Goal: Find specific page/section: Find specific page/section

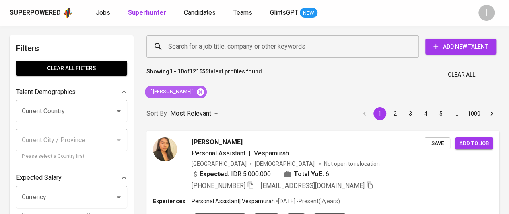
click at [198, 91] on icon at bounding box center [200, 92] width 9 height 9
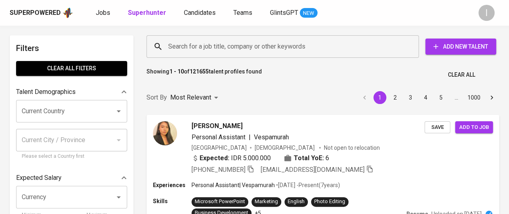
click at [194, 49] on input "Search for a job title, company or other keywords" at bounding box center [284, 46] width 237 height 15
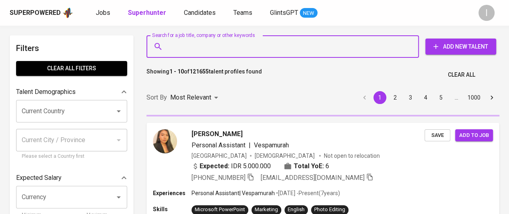
paste input "[EMAIL_ADDRESS][DOMAIN_NAME]"
type input "[EMAIL_ADDRESS][DOMAIN_NAME]"
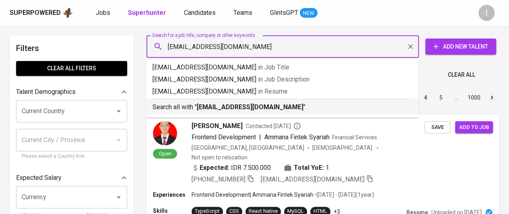
click at [223, 111] on b "[EMAIL_ADDRESS][DOMAIN_NAME]" at bounding box center [250, 107] width 107 height 8
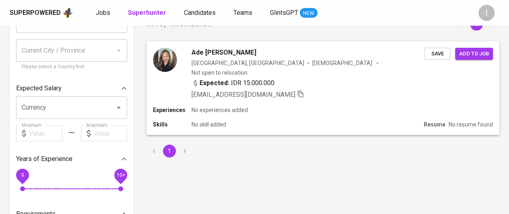
scroll to position [56, 0]
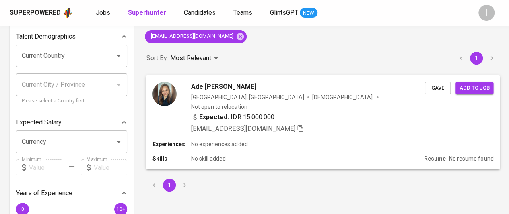
click at [234, 86] on span "Ade [PERSON_NAME]" at bounding box center [223, 87] width 65 height 10
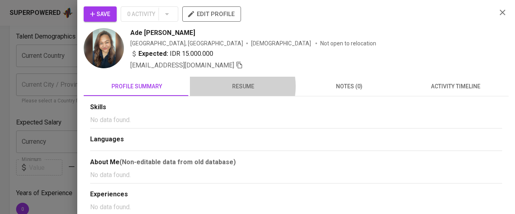
click at [229, 86] on span "resume" at bounding box center [243, 87] width 97 height 10
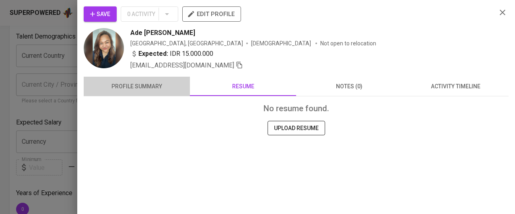
click at [154, 89] on span "profile summary" at bounding box center [137, 87] width 97 height 10
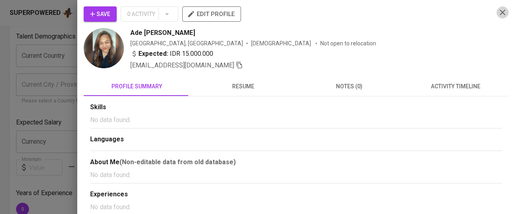
click at [498, 10] on icon "button" at bounding box center [503, 13] width 10 height 10
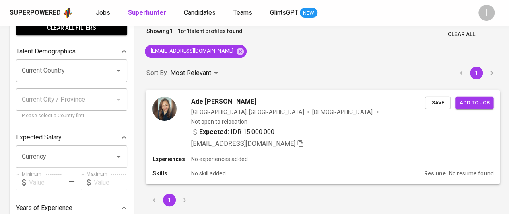
scroll to position [40, 0]
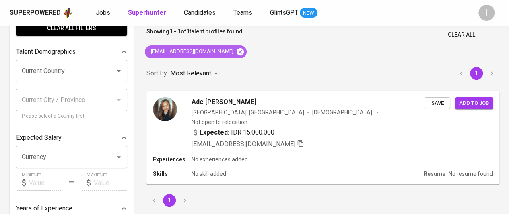
click at [236, 53] on icon at bounding box center [240, 51] width 9 height 9
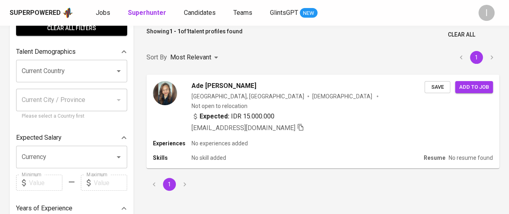
click at [237, 14] on input "Search for a job title, company or other keywords" at bounding box center [284, 6] width 237 height 15
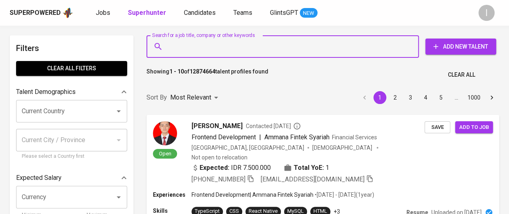
paste input "[EMAIL_ADDRESS][DOMAIN_NAME]"
type input "[EMAIL_ADDRESS][DOMAIN_NAME]"
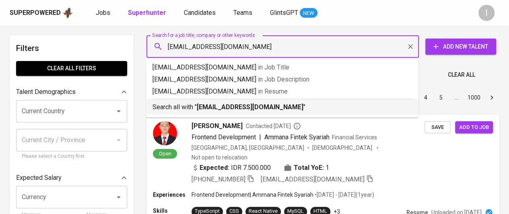
click at [316, 107] on p "Search all with " [EMAIL_ADDRESS][DOMAIN_NAME] "" at bounding box center [283, 108] width 260 height 10
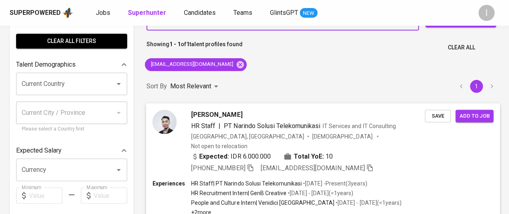
scroll to position [30, 0]
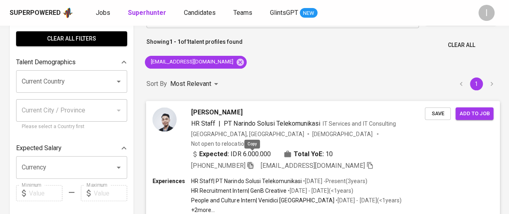
click at [250, 162] on icon "button" at bounding box center [250, 165] width 7 height 7
